Goal: Information Seeking & Learning: Learn about a topic

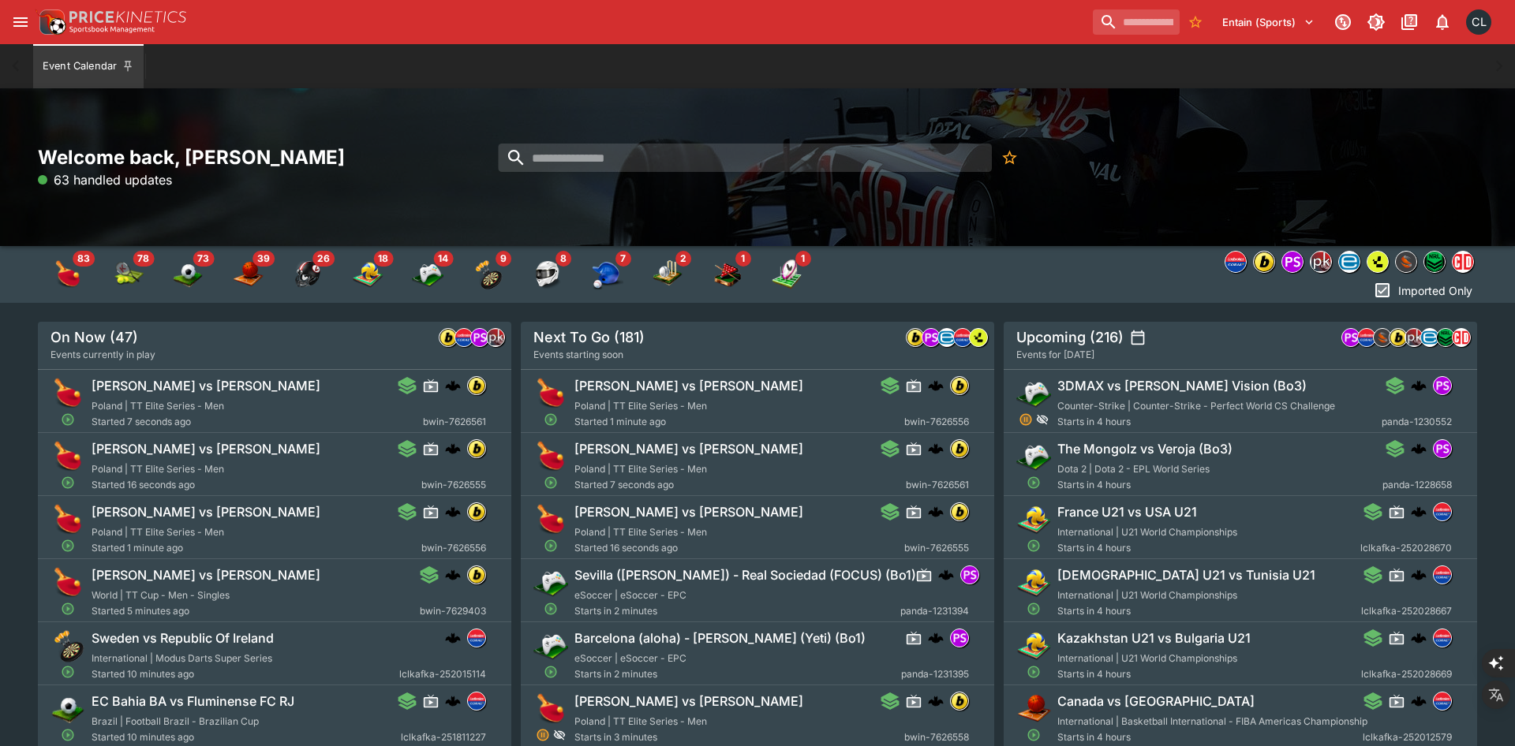
click at [319, 272] on img "American Football" at bounding box center [308, 275] width 32 height 32
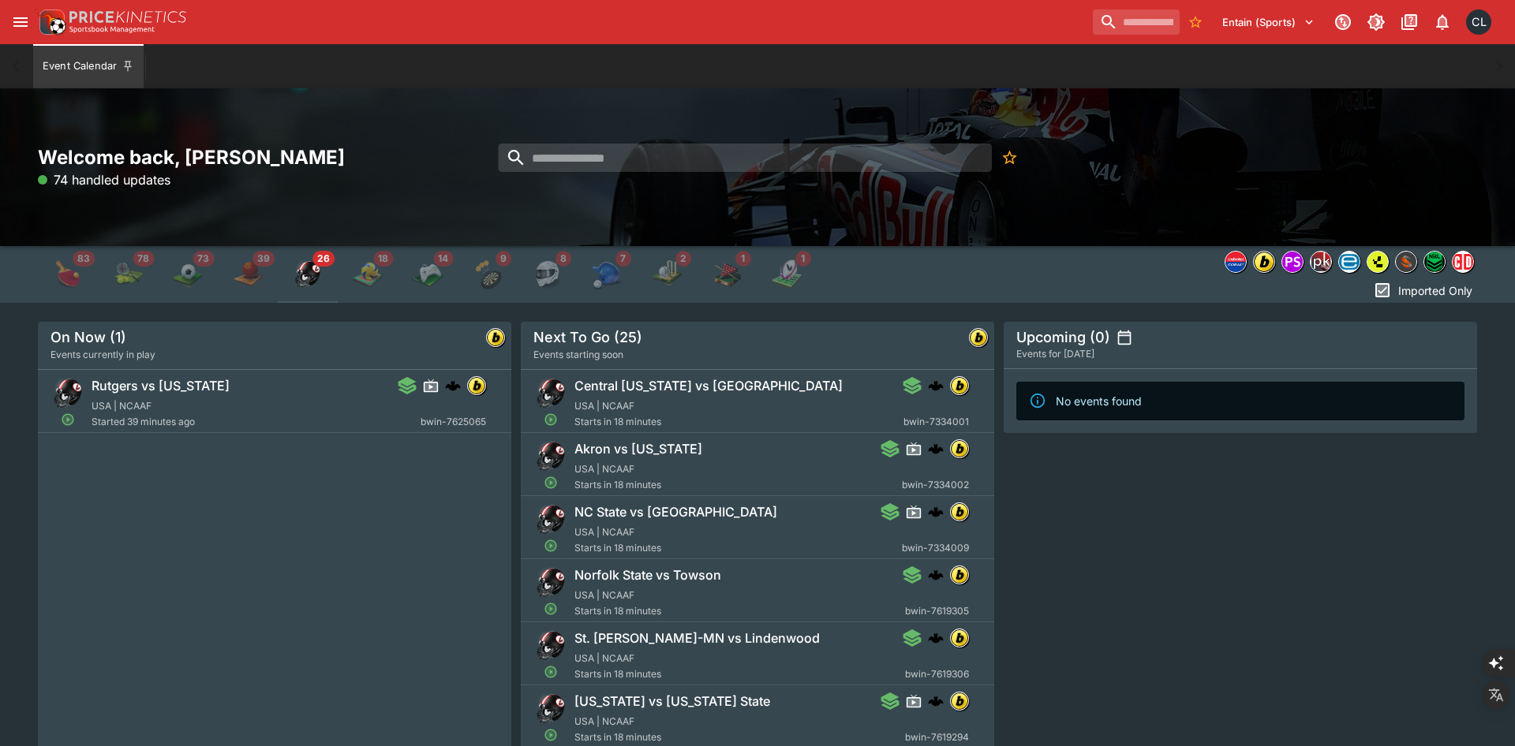
click at [356, 559] on div "Rutgers vs [US_STATE] [GEOGRAPHIC_DATA] | NCAAF Started 39 minutes ago bwin-762…" at bounding box center [274, 606] width 473 height 473
click at [349, 559] on div "Rutgers vs [US_STATE] [GEOGRAPHIC_DATA] | NCAAF Started 39 minutes ago bwin-762…" at bounding box center [274, 606] width 473 height 473
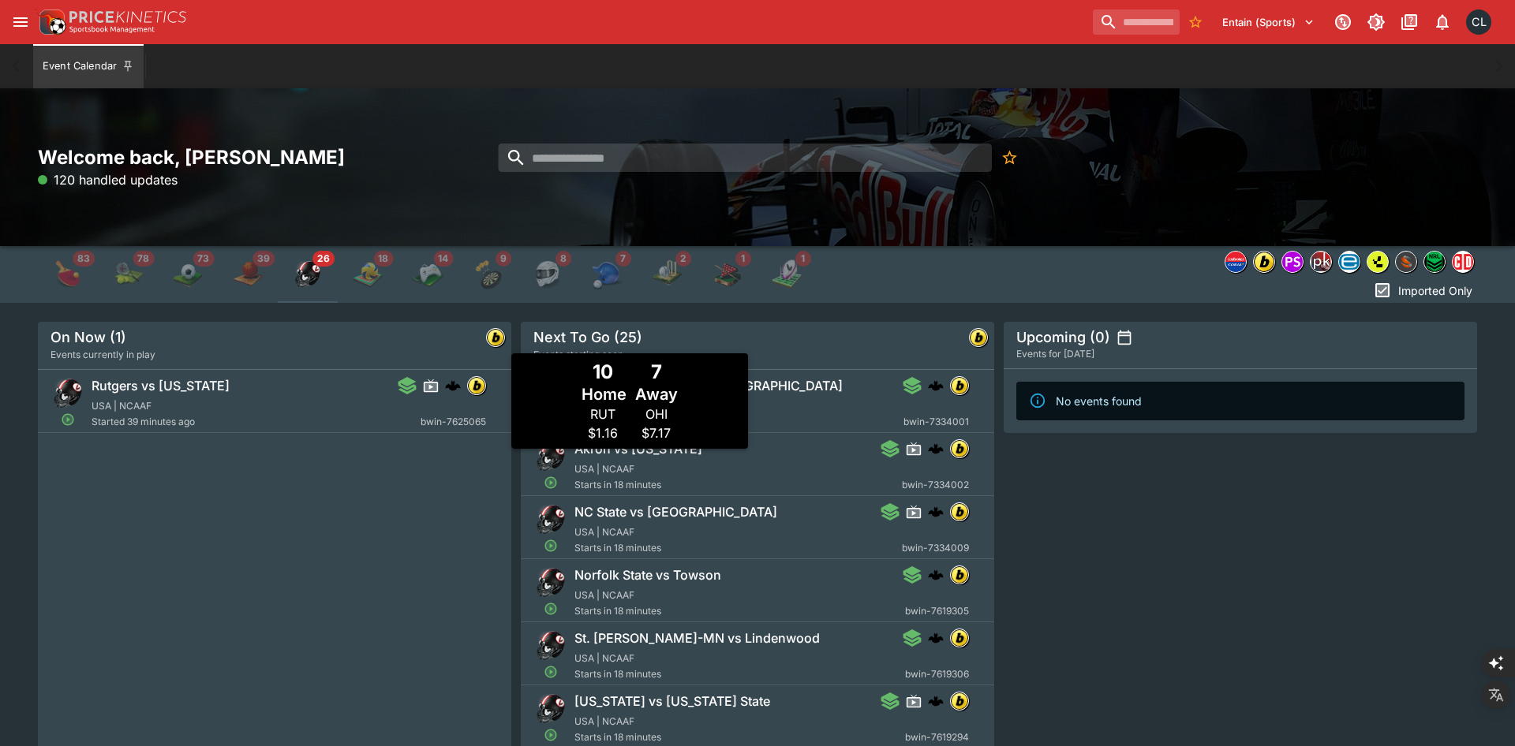
click at [309, 390] on div "Rutgers vs [US_STATE]" at bounding box center [289, 385] width 395 height 19
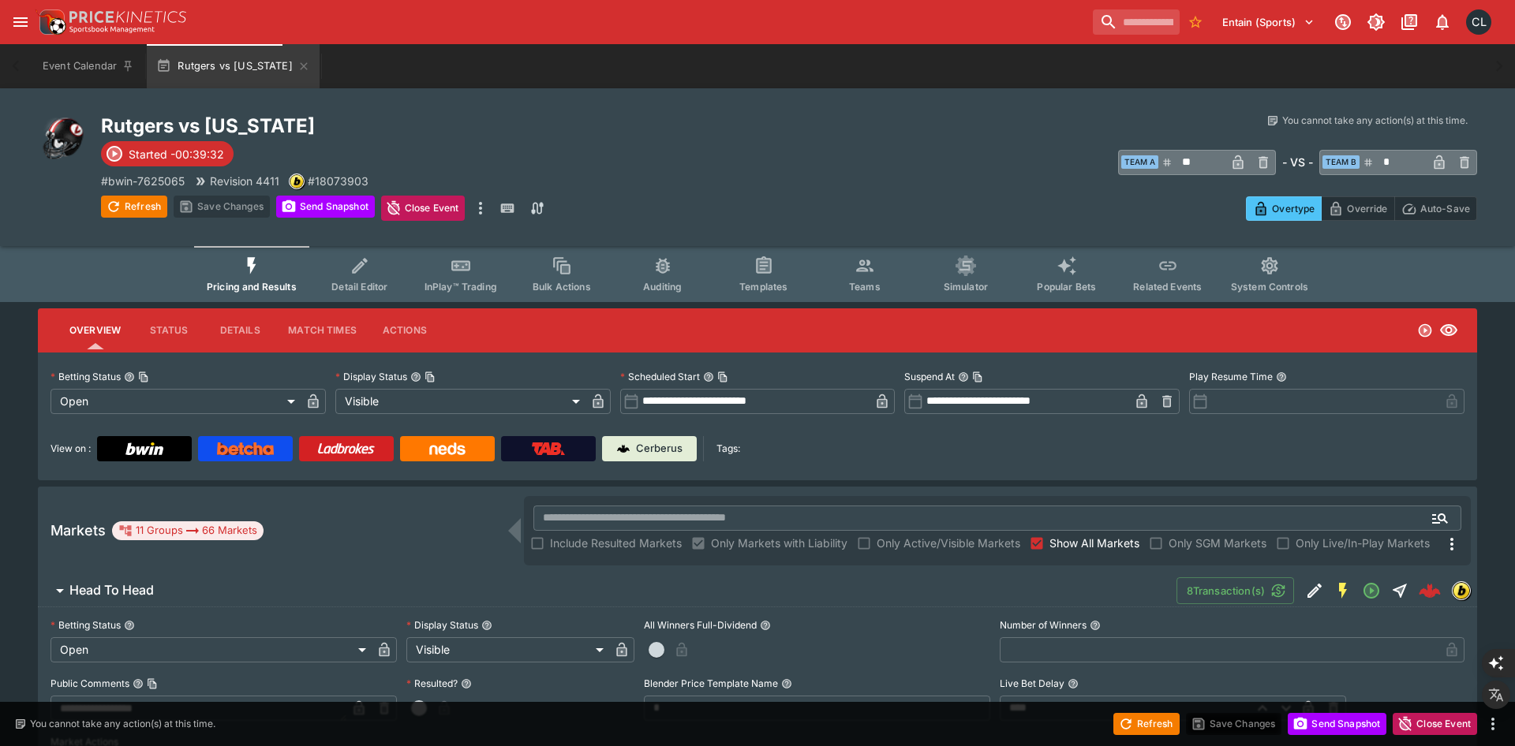
click at [368, 277] on button "Detail Editor" at bounding box center [359, 274] width 101 height 56
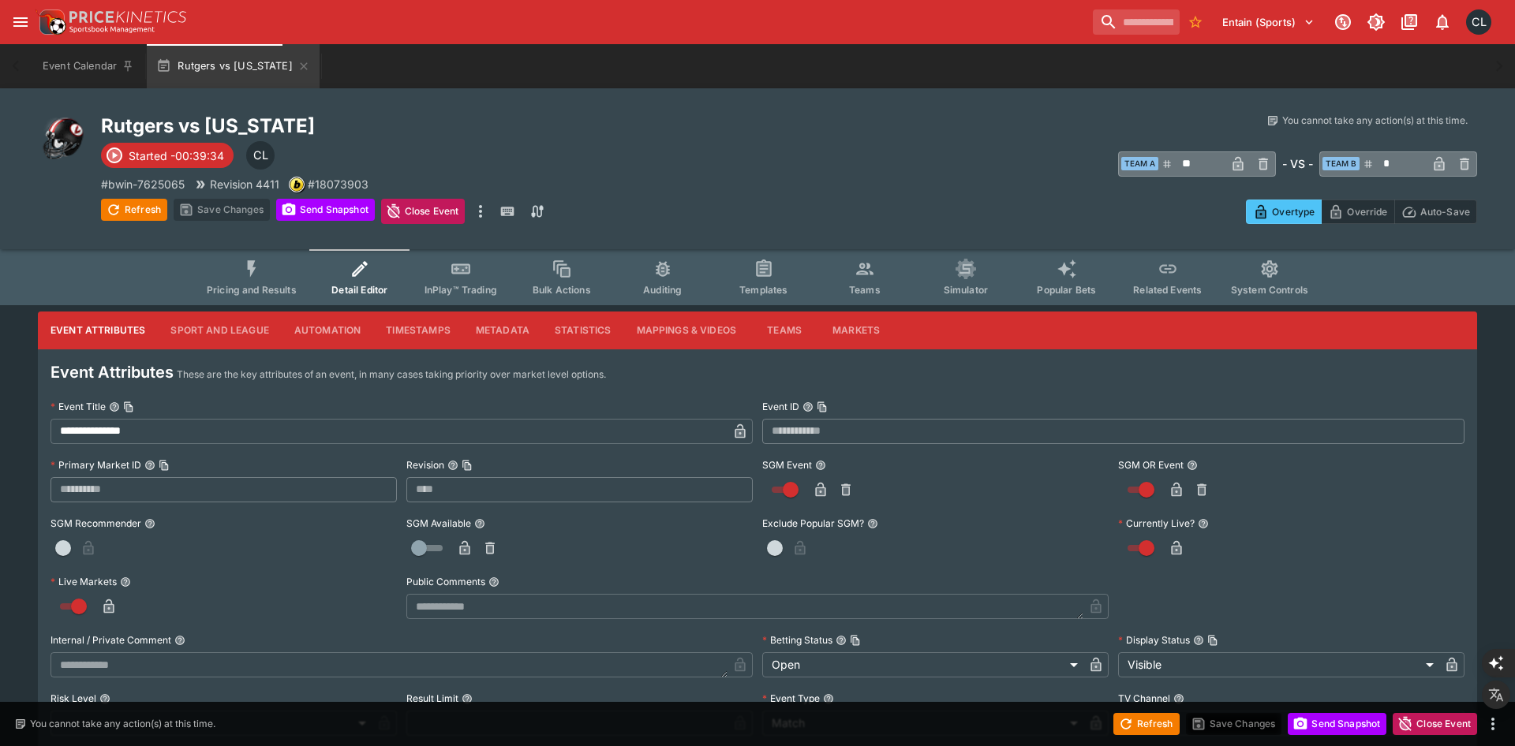
click at [525, 323] on button "Metadata" at bounding box center [502, 331] width 79 height 38
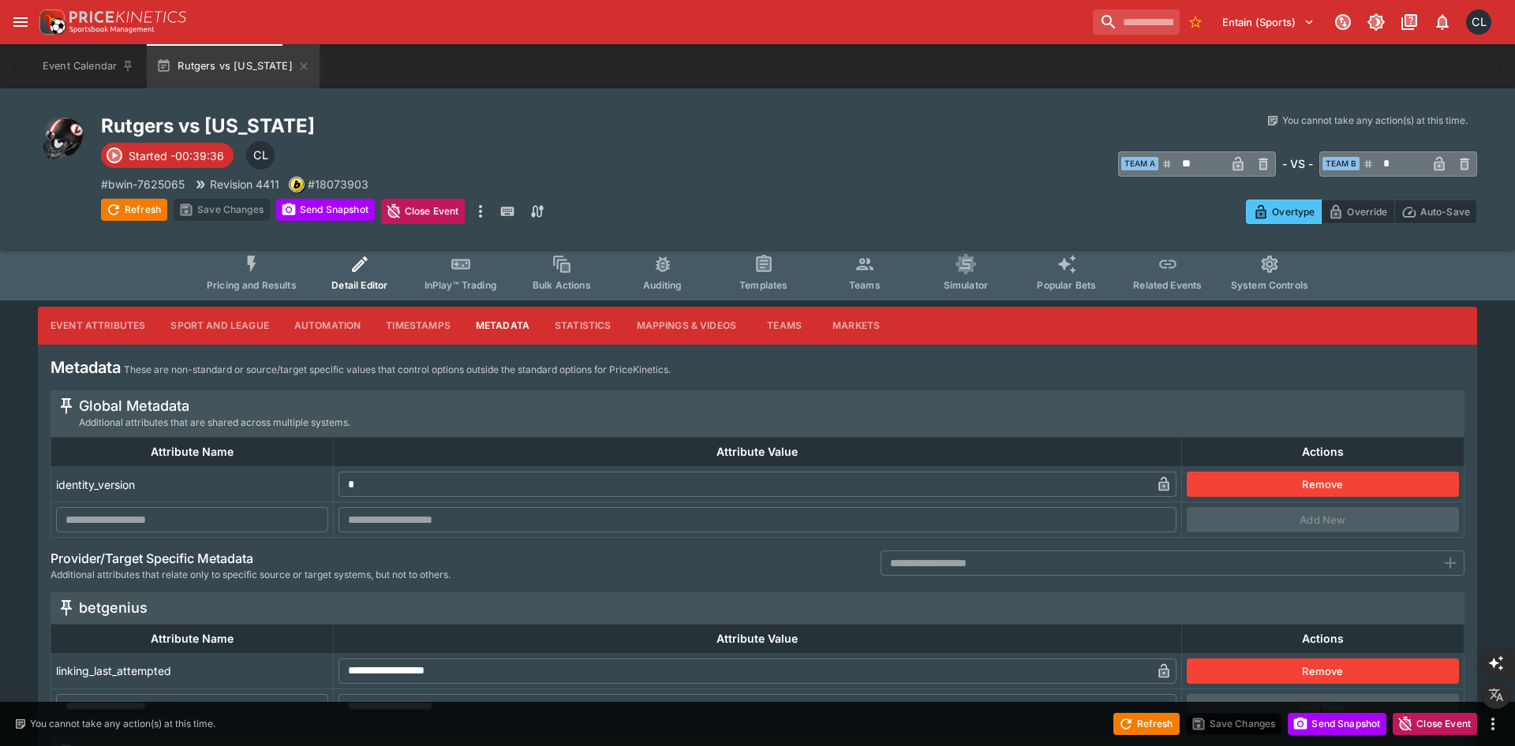
scroll to position [6, 0]
click at [658, 327] on button "Mappings & Videos" at bounding box center [686, 325] width 125 height 38
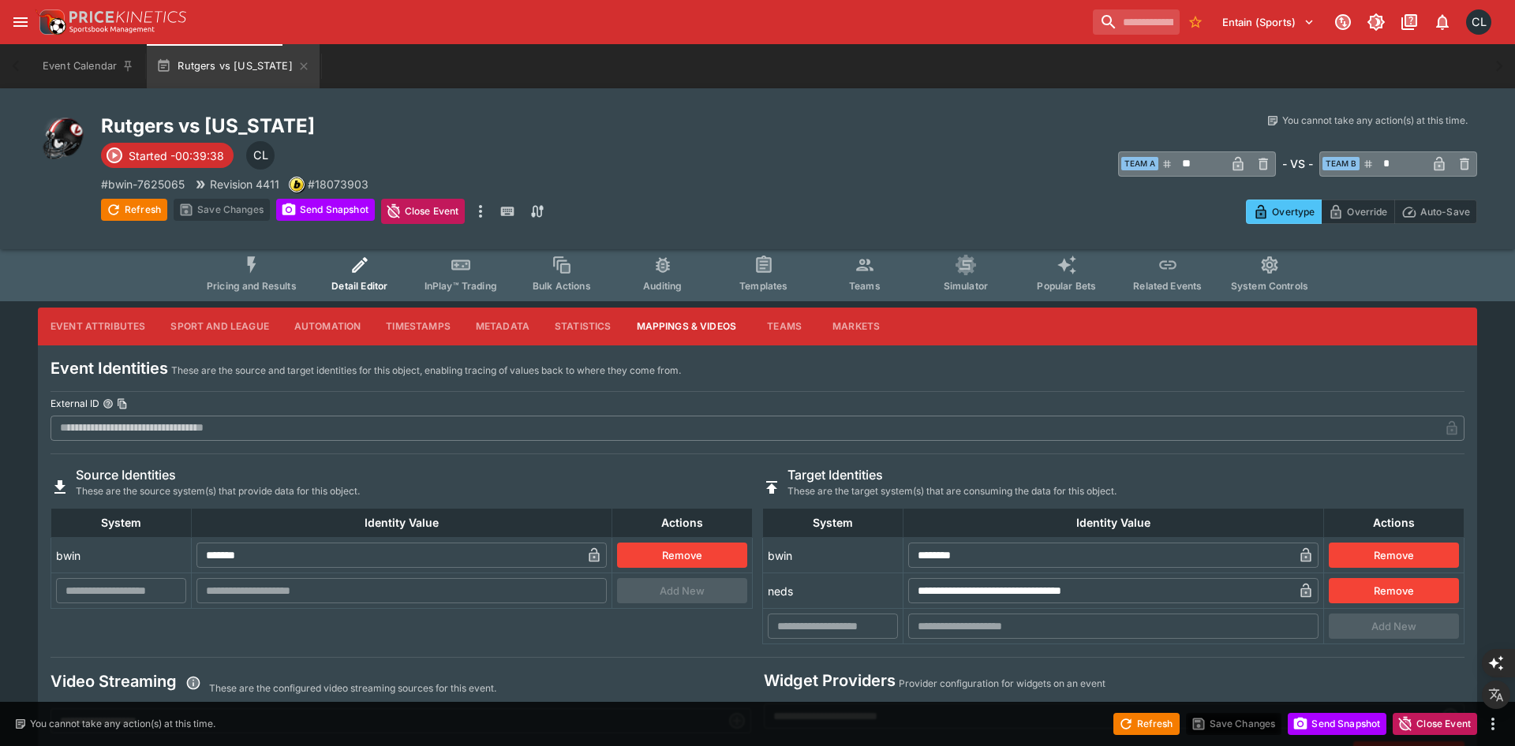
scroll to position [0, 0]
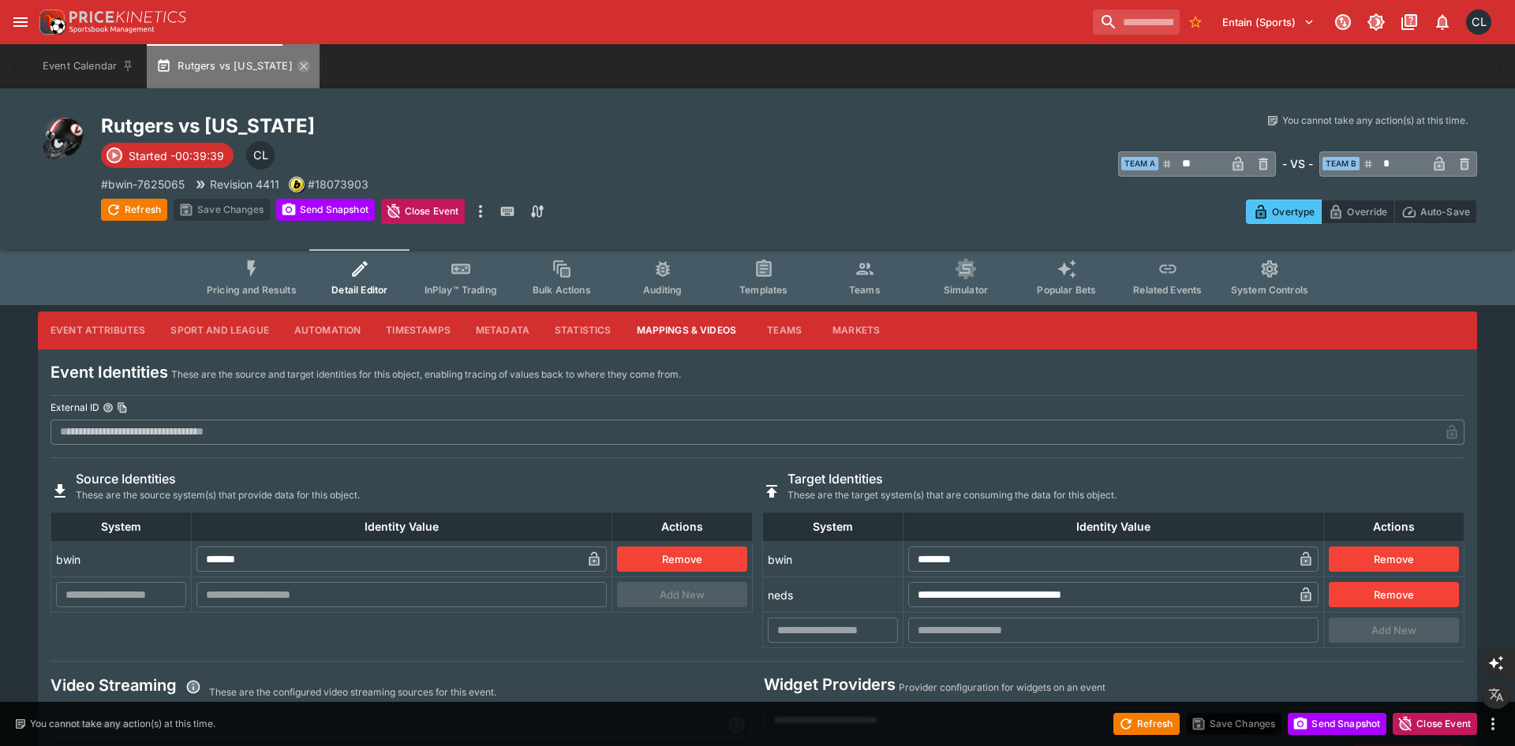
click at [297, 65] on icon "button" at bounding box center [303, 66] width 13 height 13
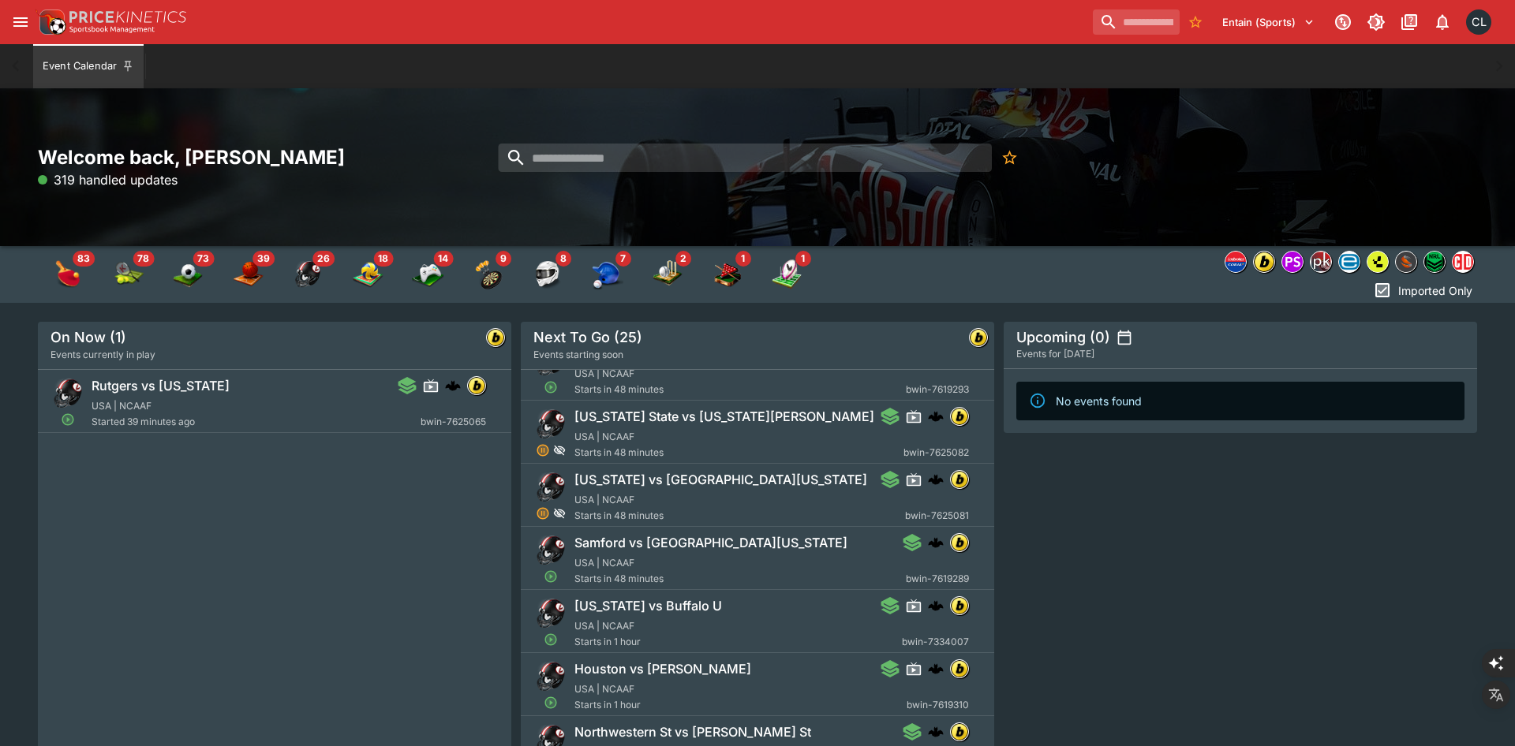
scroll to position [1105, 0]
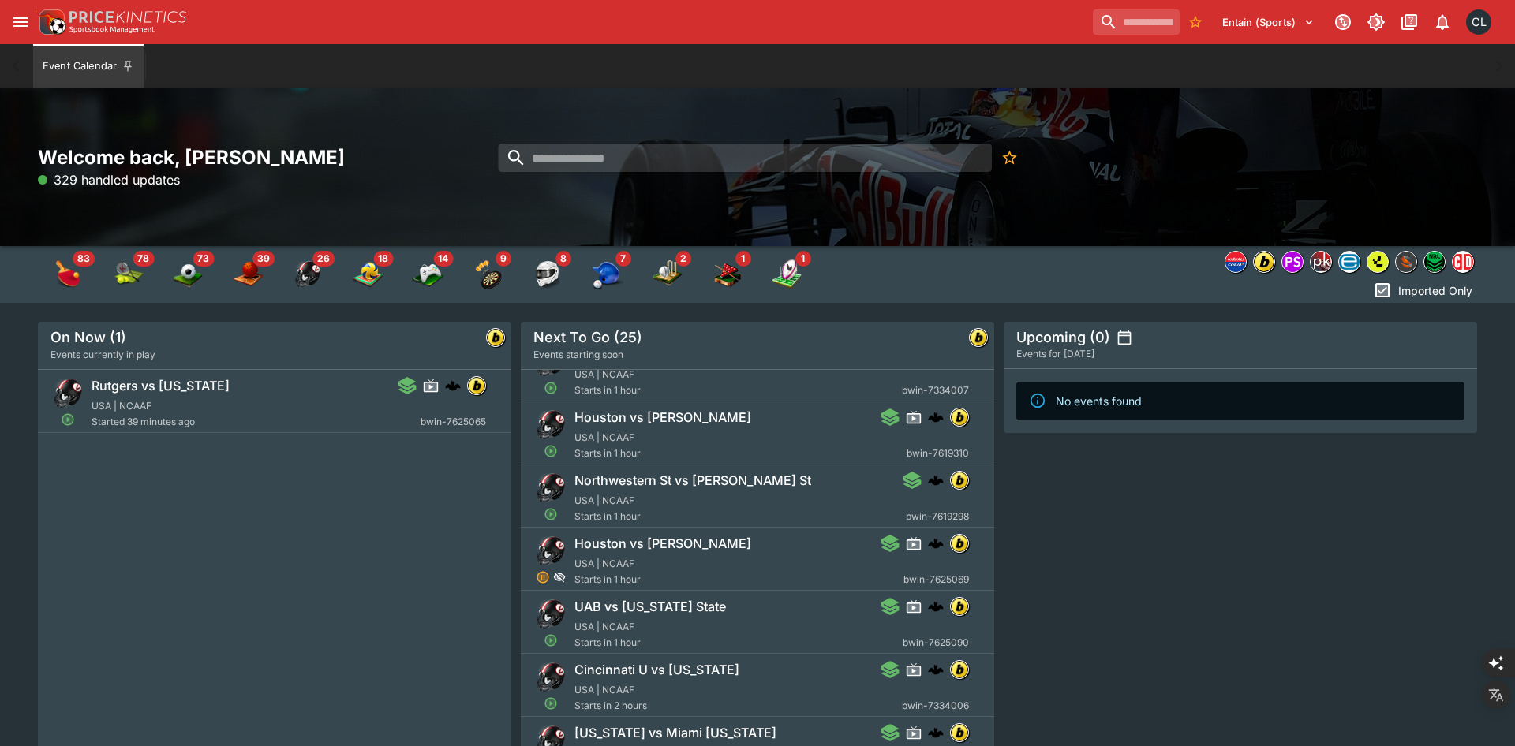
click at [1075, 608] on div "Upcoming (0) Events for [DATE] No events found" at bounding box center [1240, 583] width 473 height 522
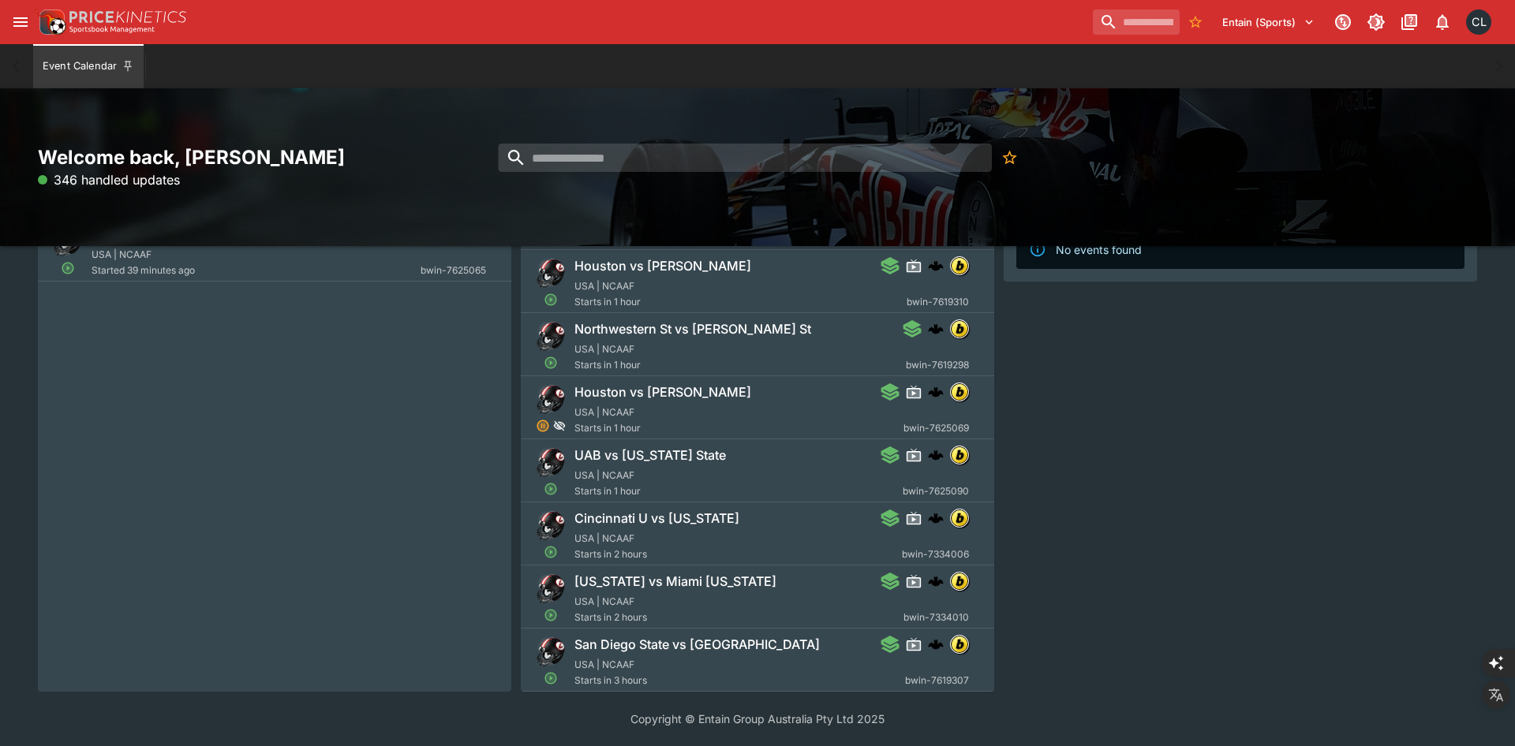
scroll to position [0, 0]
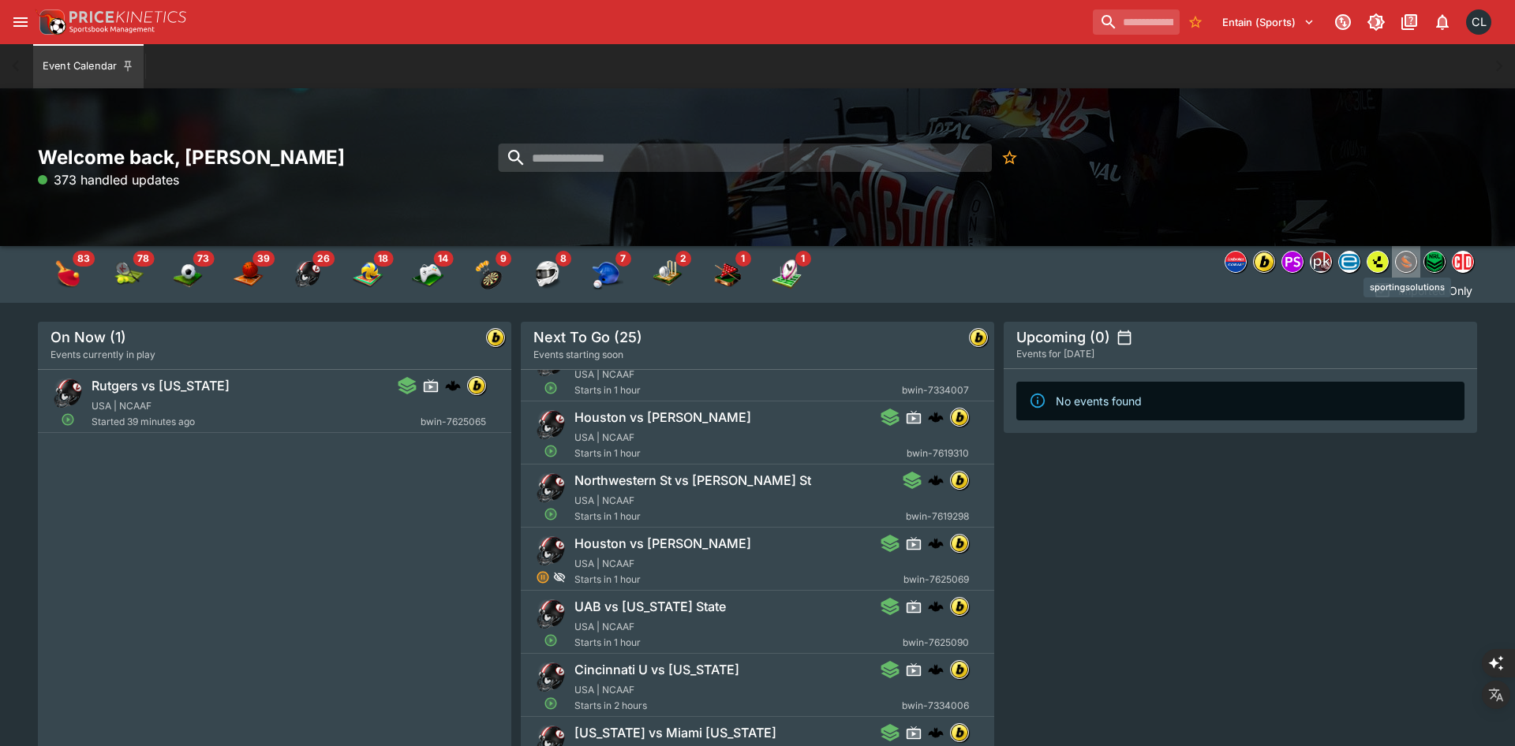
click at [1403, 266] on img "sportingsolutions" at bounding box center [1406, 262] width 21 height 21
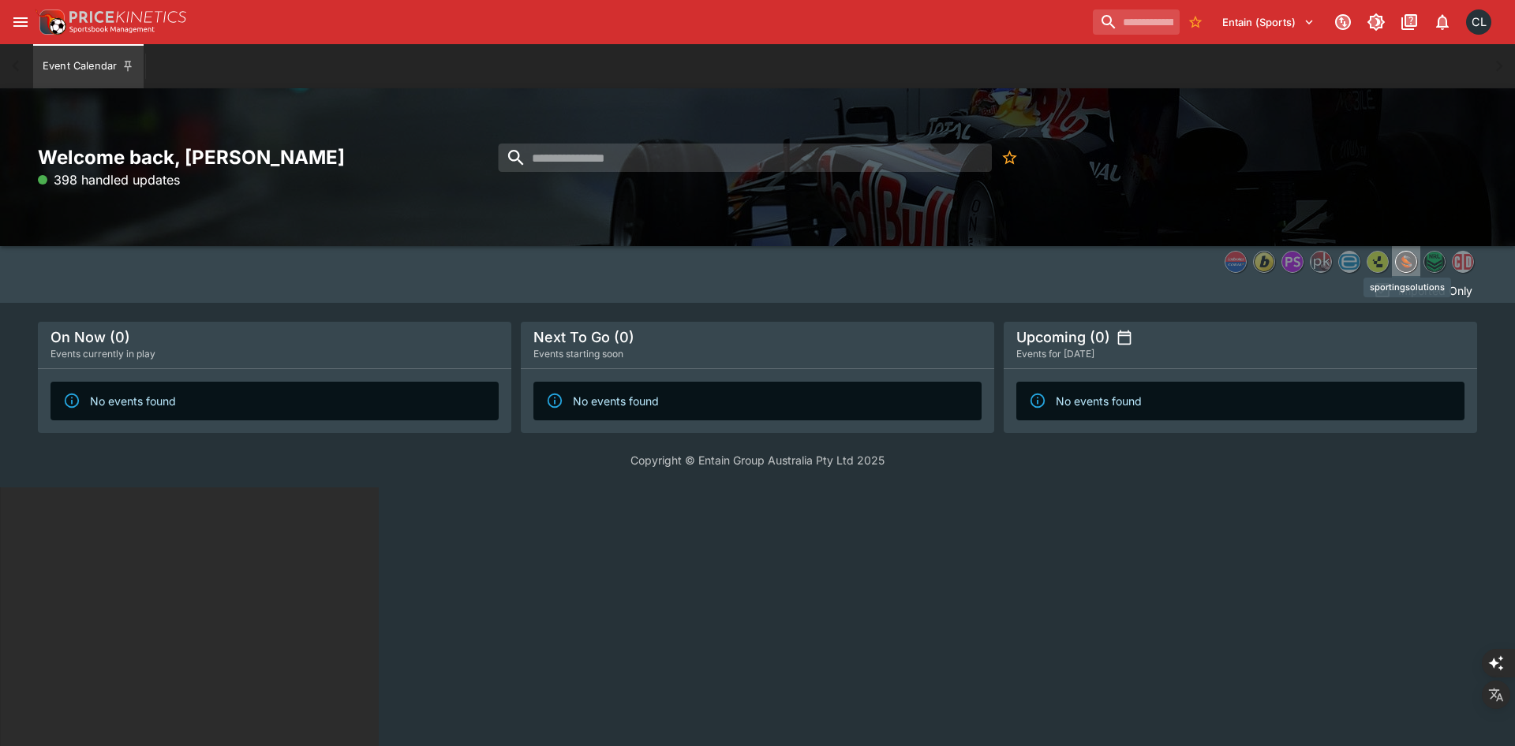
click at [1411, 267] on img "sportingsolutions" at bounding box center [1406, 262] width 21 height 21
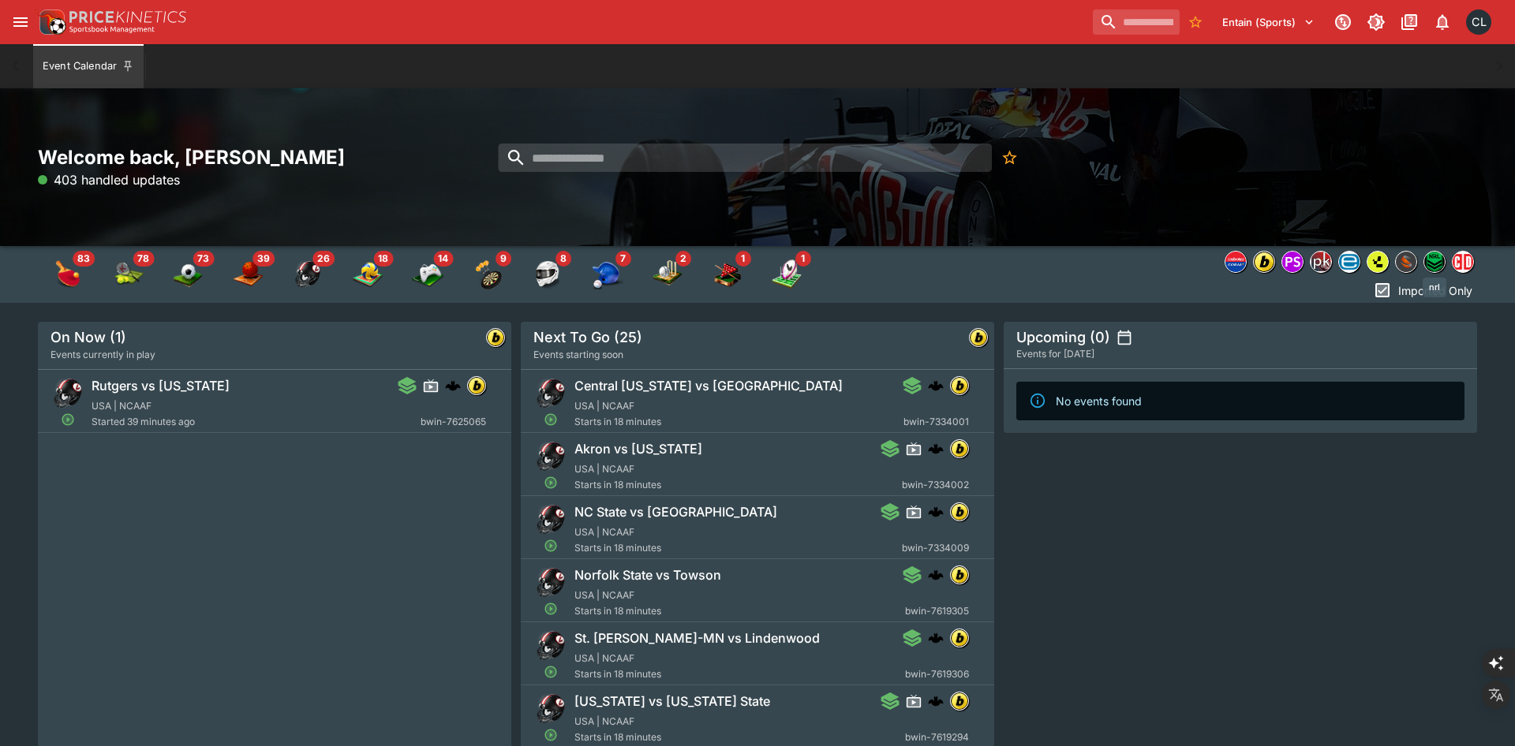
click at [1441, 267] on img "nrl" at bounding box center [1434, 262] width 21 height 21
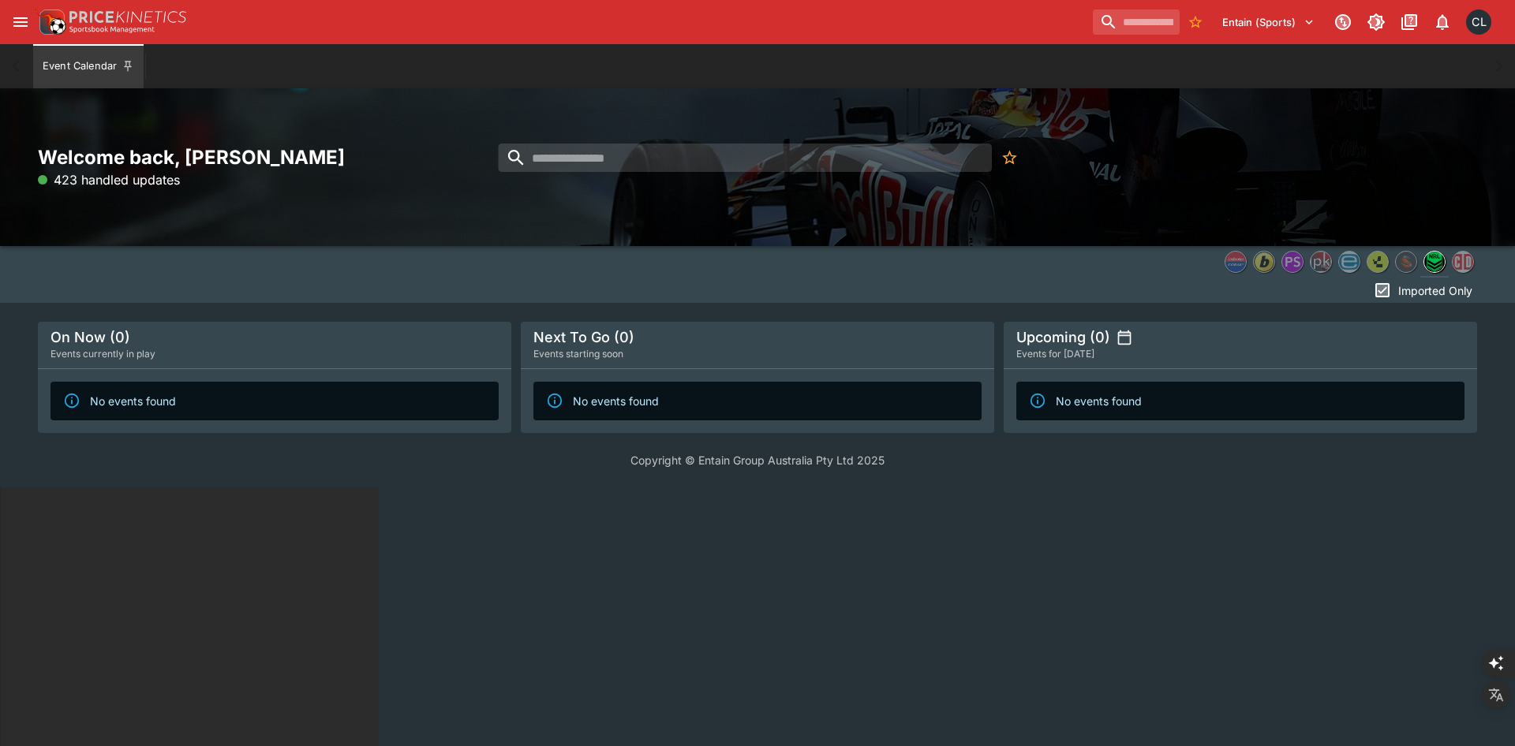
click at [992, 544] on html "Entain (Sports) 1 CL Event Calendar Welcome back, [GEOGRAPHIC_DATA][PERSON_NAME…" at bounding box center [757, 617] width 1515 height 1234
click at [1413, 263] on img "sportingsolutions" at bounding box center [1406, 262] width 21 height 21
click at [1429, 263] on img "nrl" at bounding box center [1434, 262] width 21 height 21
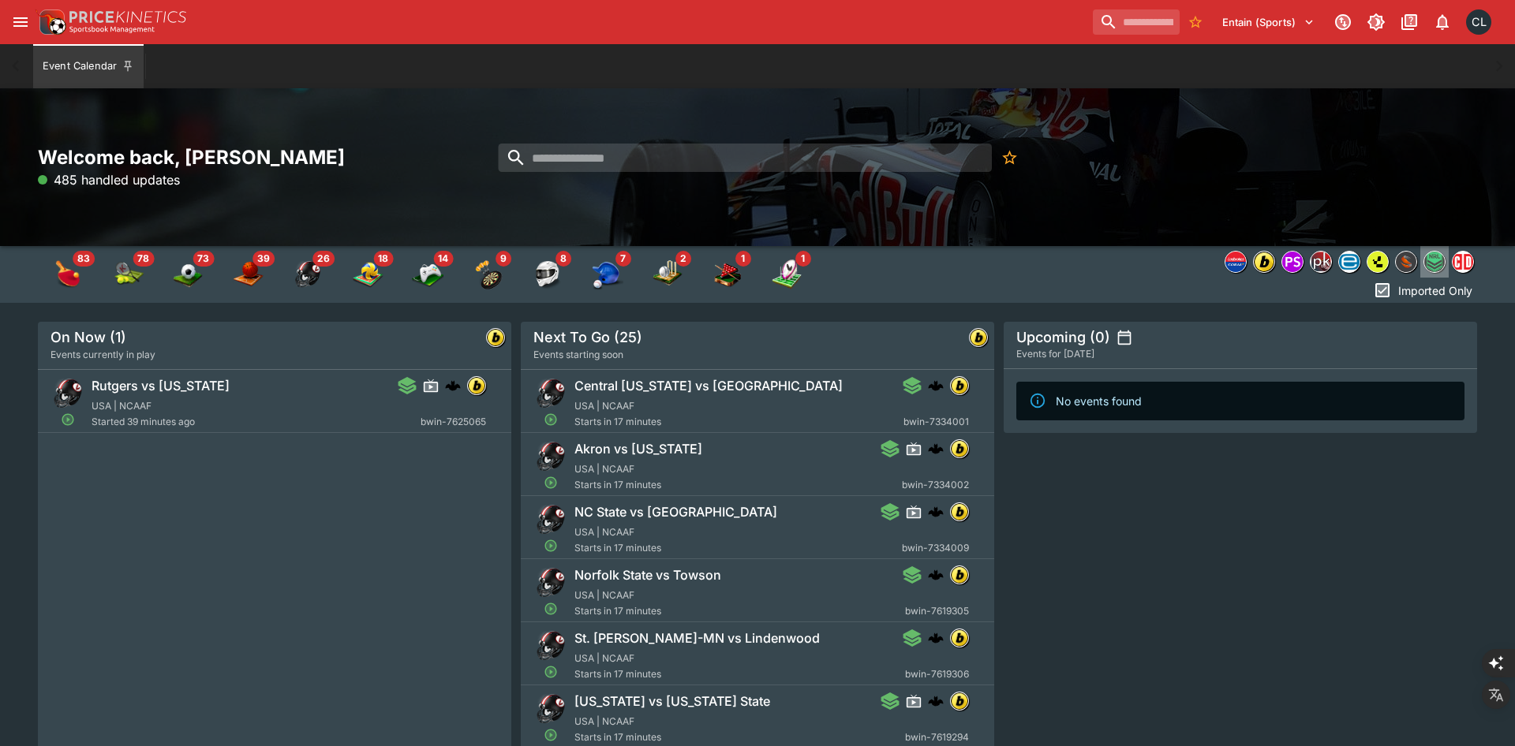
click at [1438, 260] on img "nrl" at bounding box center [1434, 262] width 21 height 21
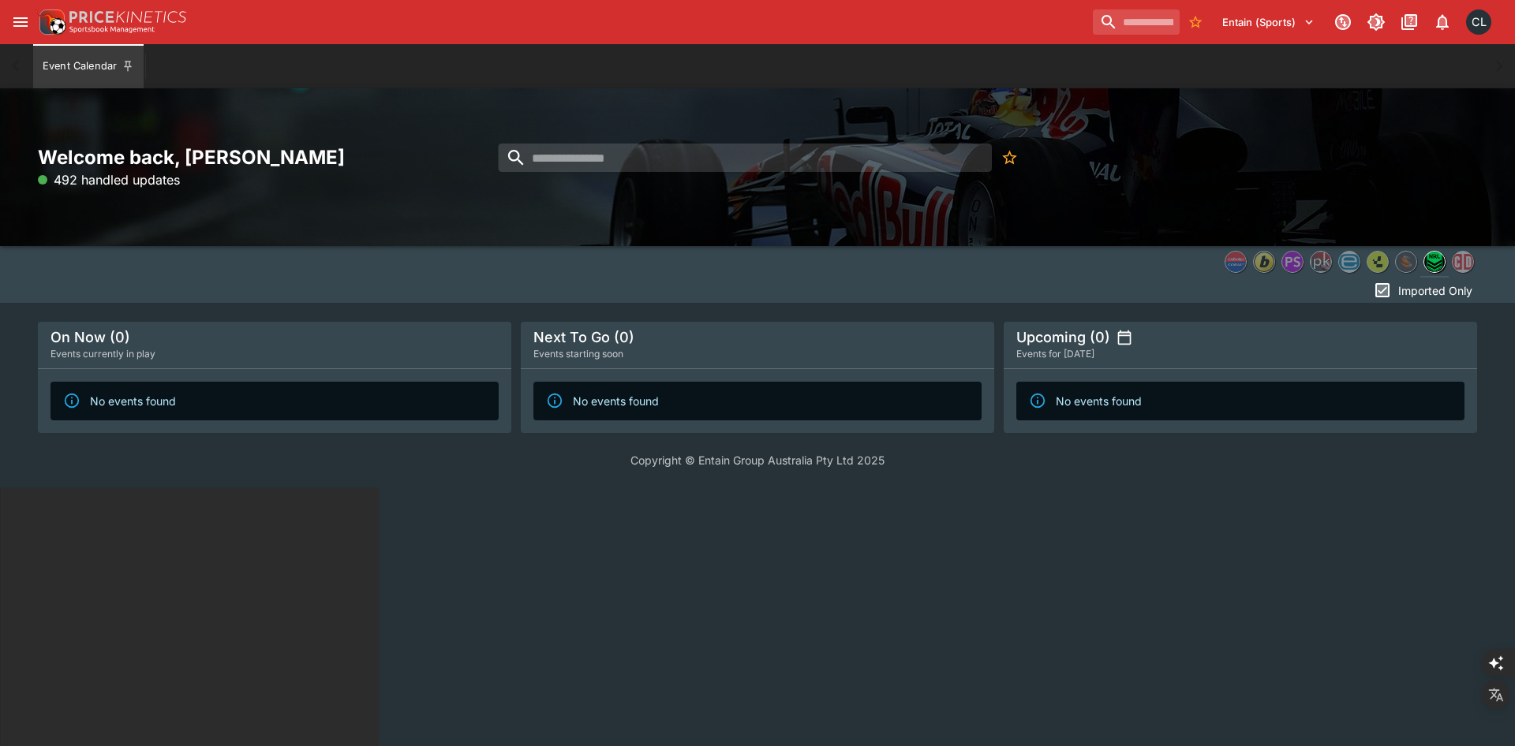
click at [1434, 260] on img "nrl" at bounding box center [1434, 262] width 21 height 21
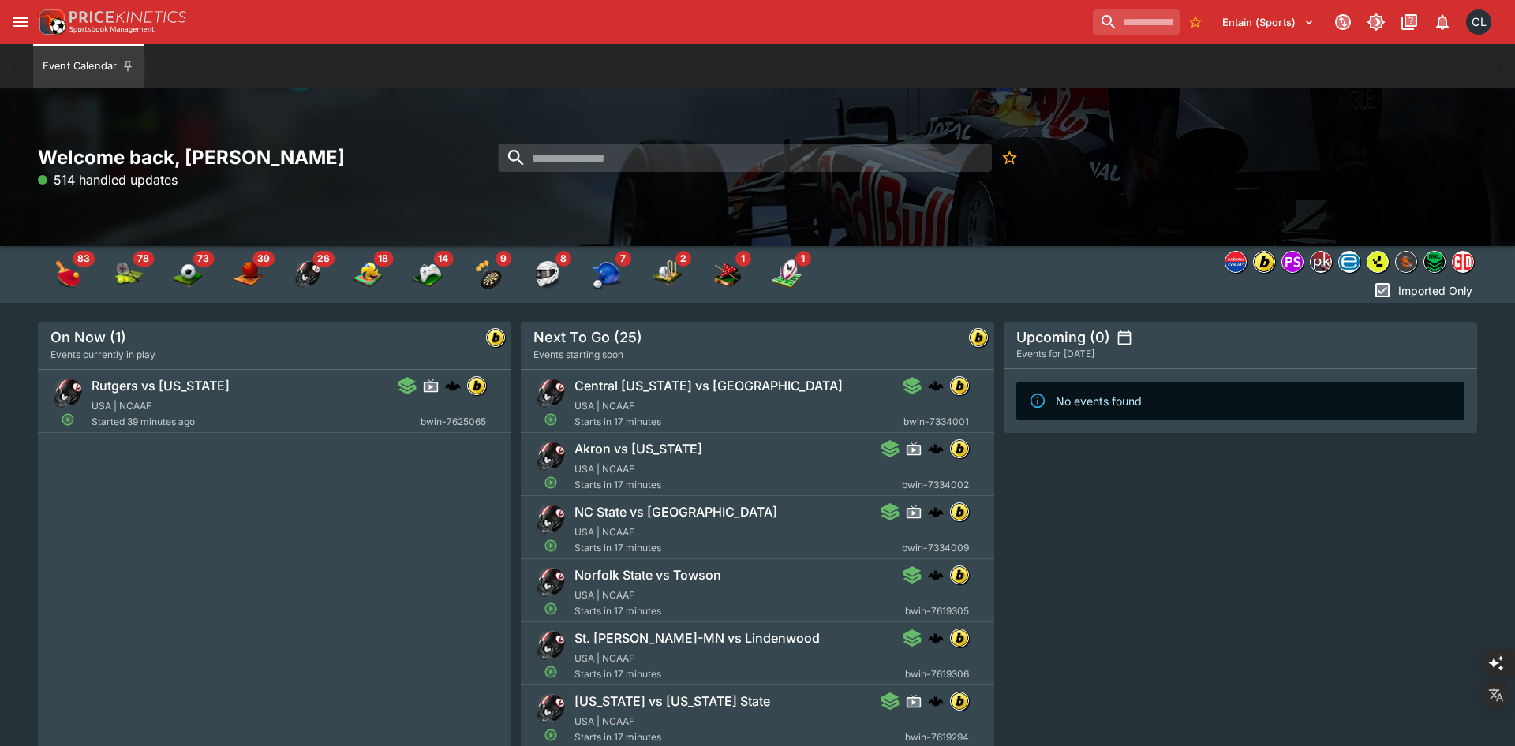
click at [1245, 126] on div "Welcome back, [PERSON_NAME] 514 handled updates" at bounding box center [757, 167] width 1515 height 158
click at [28, 22] on icon "open drawer" at bounding box center [20, 22] width 19 height 19
